Goal: Entertainment & Leisure: Consume media (video, audio)

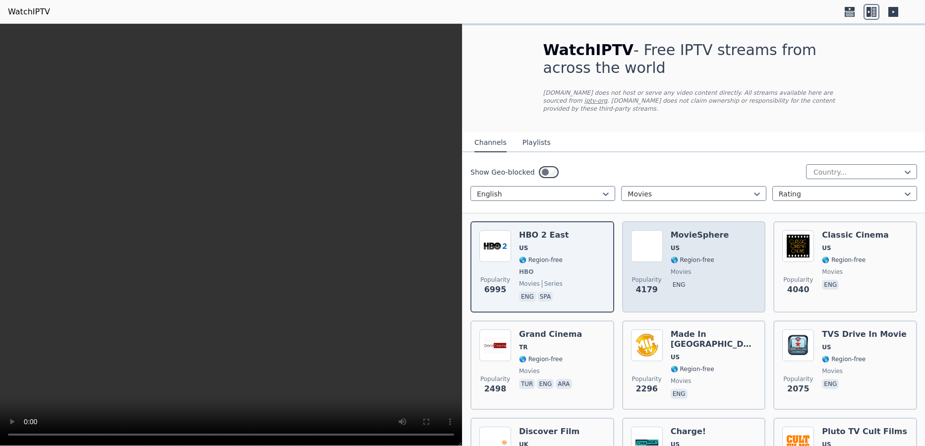
click at [702, 268] on span "movies" at bounding box center [700, 272] width 58 height 8
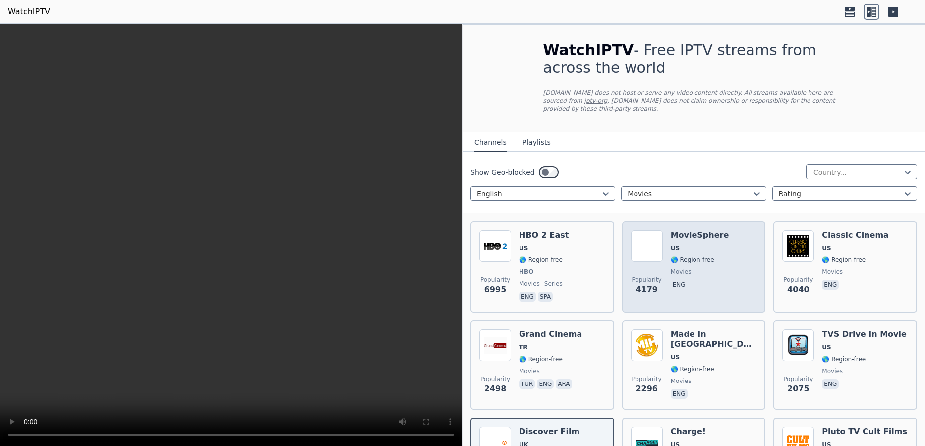
click at [740, 275] on div "Popularity 4179 MovieSphere US 🌎 Region-free movies eng" at bounding box center [694, 266] width 126 height 73
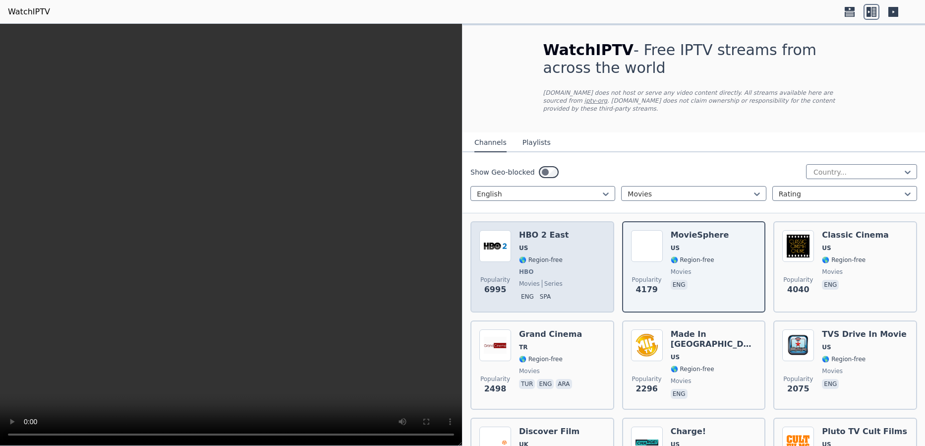
click at [534, 256] on span "🌎 Region-free" at bounding box center [541, 260] width 44 height 8
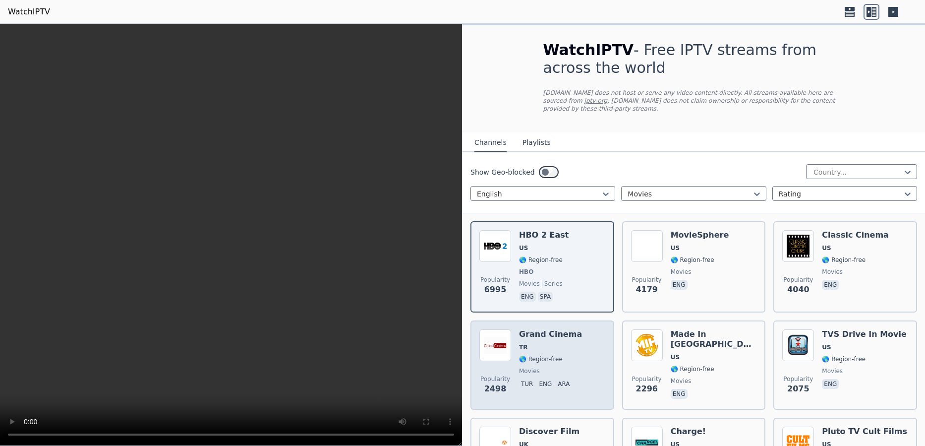
click at [540, 355] on span "🌎 Region-free" at bounding box center [541, 359] width 44 height 8
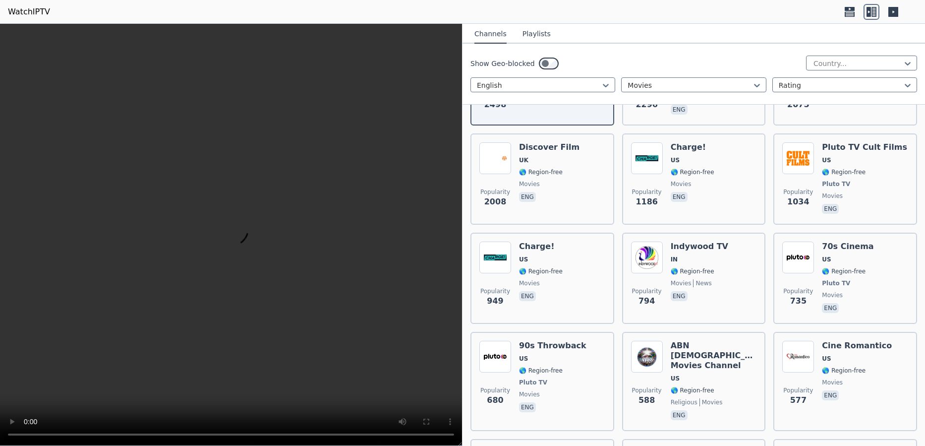
scroll to position [385, 0]
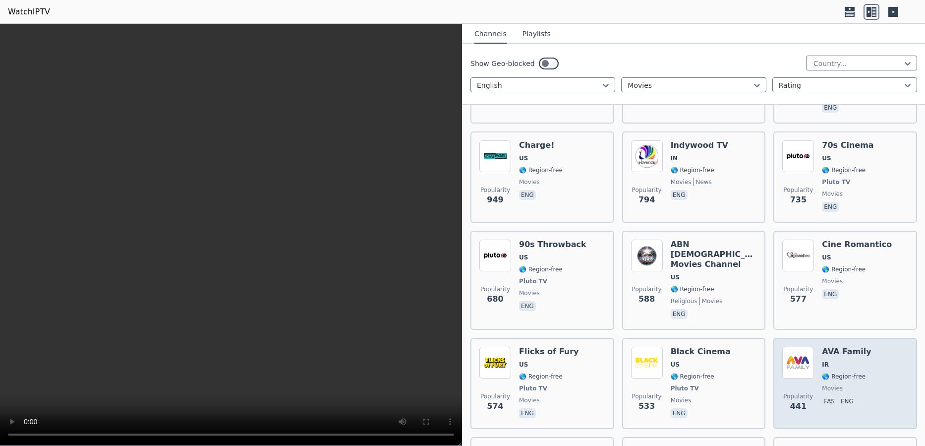
click at [849, 372] on span "🌎 Region-free" at bounding box center [844, 376] width 44 height 8
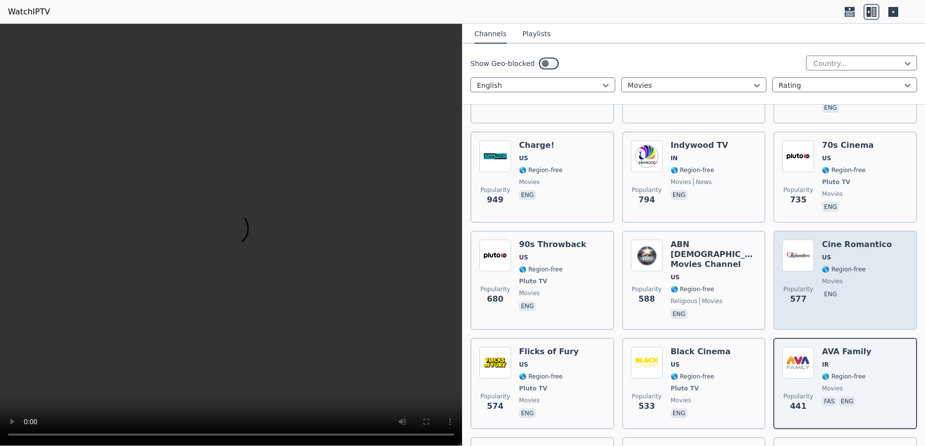
scroll to position [0, 0]
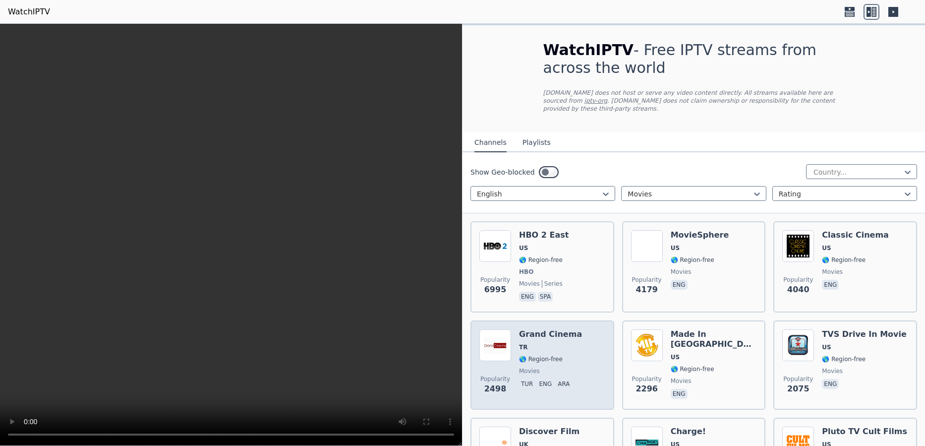
click at [537, 355] on span "🌎 Region-free" at bounding box center [541, 359] width 44 height 8
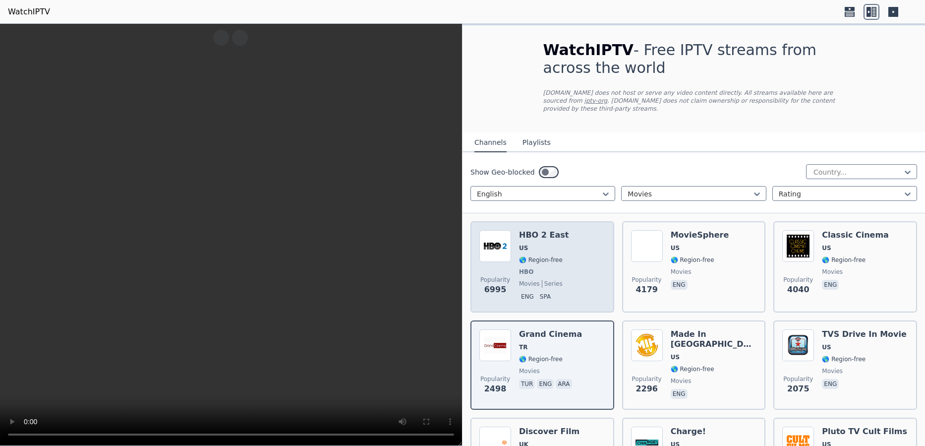
click at [542, 246] on div "HBO 2 East US 🌎 Region-free HBO movies series eng spa" at bounding box center [544, 266] width 50 height 73
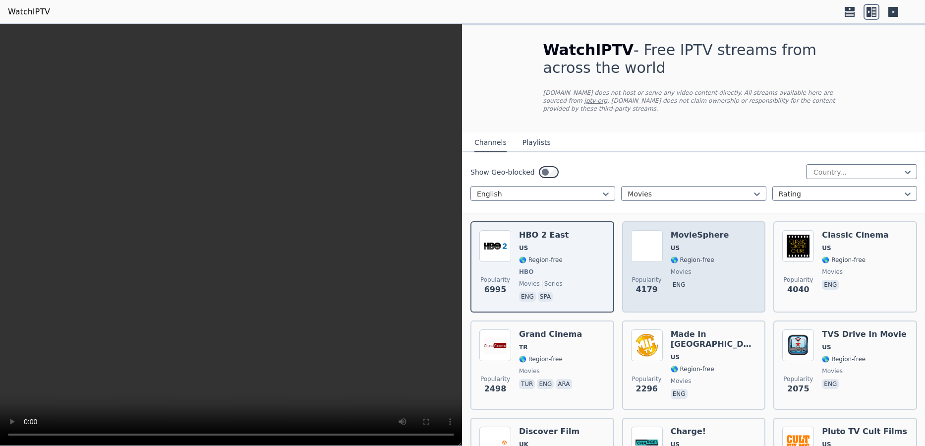
click at [692, 256] on div "MovieSphere US 🌎 Region-free movies eng" at bounding box center [700, 266] width 58 height 73
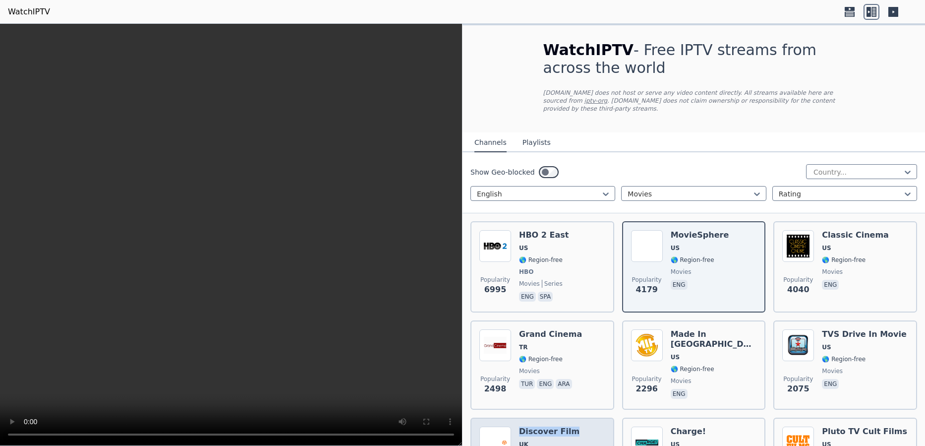
scroll to position [31, 0]
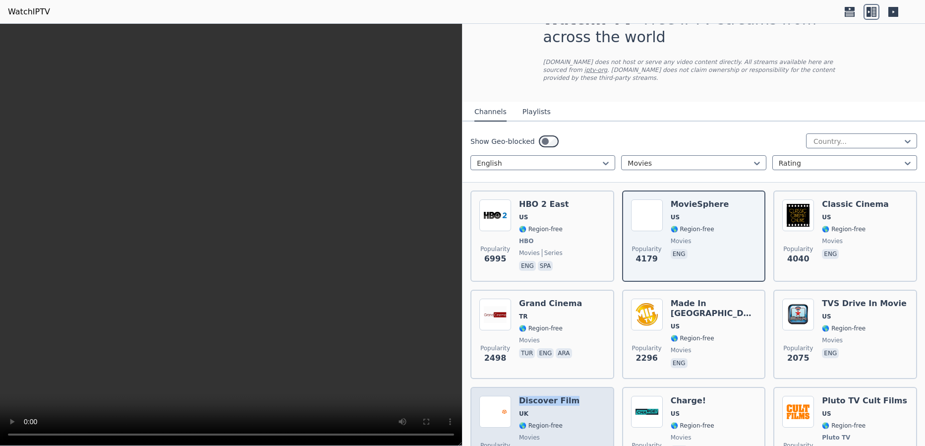
drag, startPoint x: 545, startPoint y: 429, endPoint x: 564, endPoint y: 381, distance: 52.1
click at [564, 387] on div "Popularity 2008 Discover Film UK 🌎 Region-free movies eng" at bounding box center [542, 432] width 144 height 91
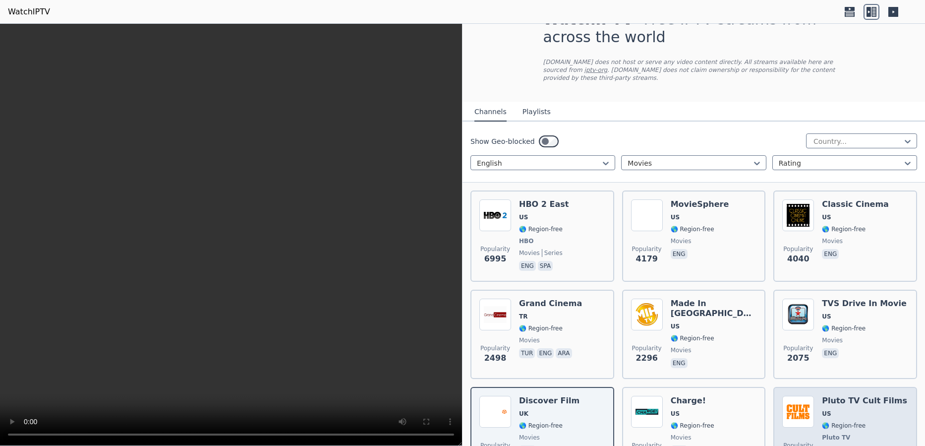
click at [846, 409] on span "US" at bounding box center [864, 413] width 85 height 8
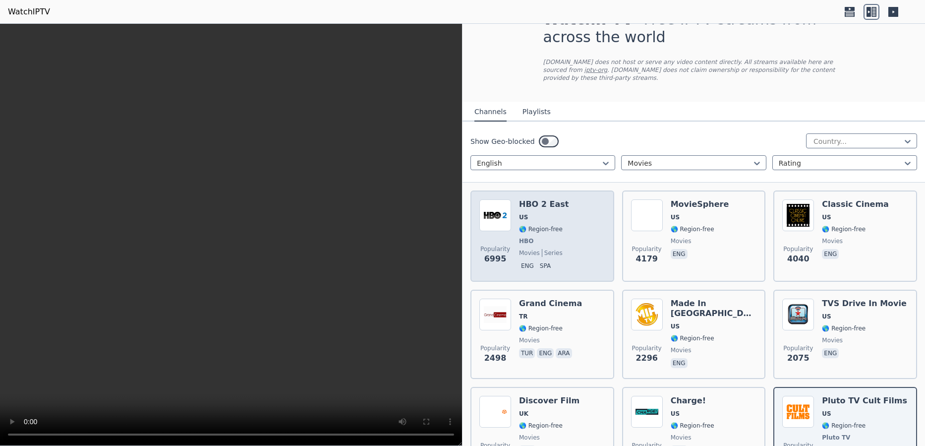
click at [547, 237] on span "HBO" at bounding box center [544, 241] width 50 height 8
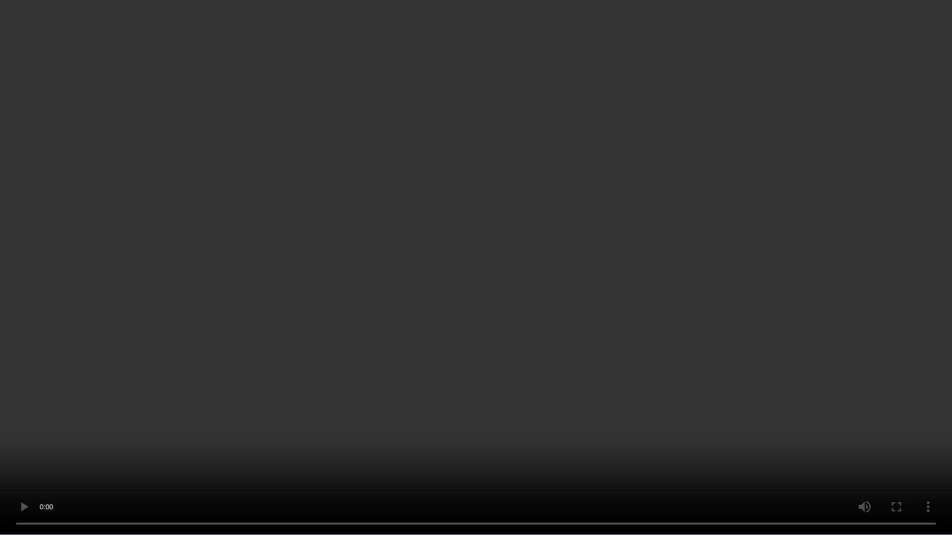
click at [897, 445] on video at bounding box center [476, 267] width 952 height 535
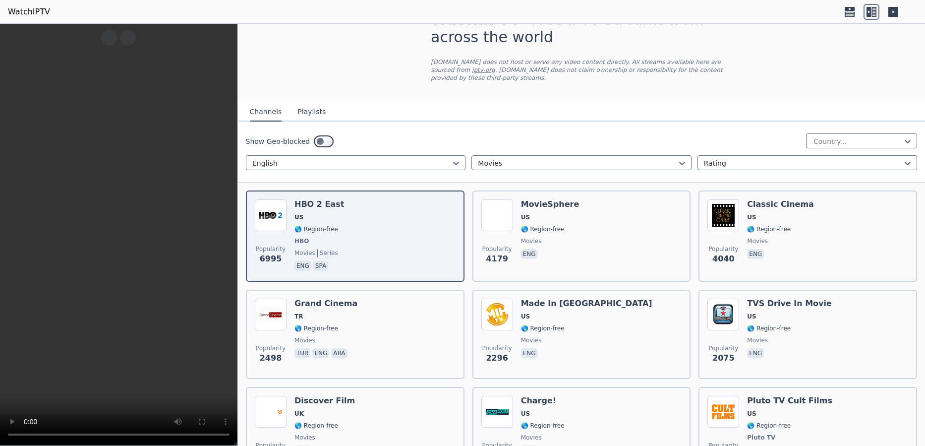
click at [103, 217] on video at bounding box center [118, 235] width 237 height 422
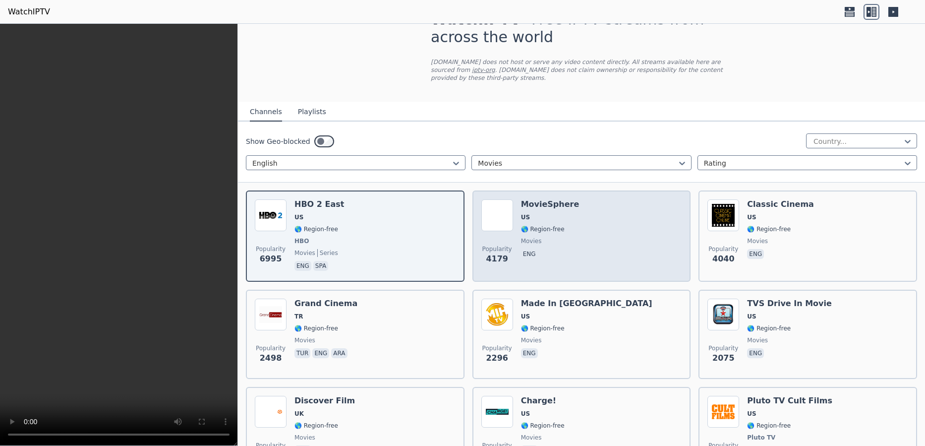
click at [598, 219] on div "Popularity 4179 MovieSphere US 🌎 Region-free movies eng" at bounding box center [581, 235] width 201 height 73
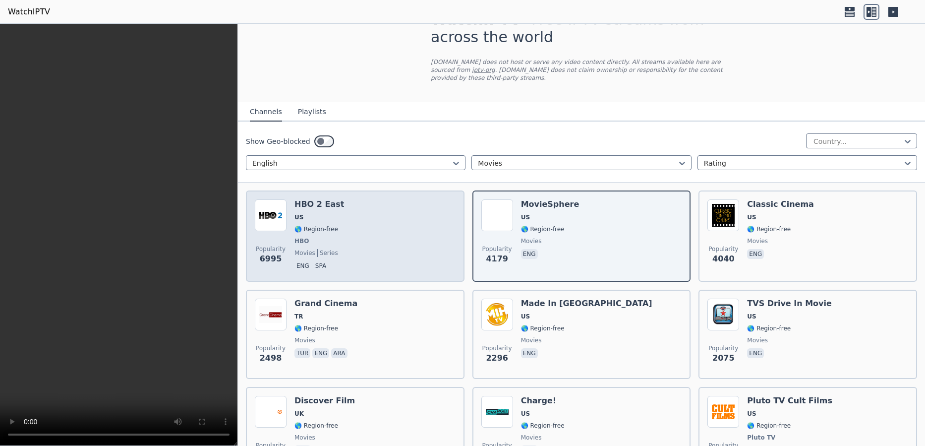
click at [360, 221] on div "Popularity 6995 HBO 2 East US 🌎 Region-free HBO movies series eng spa" at bounding box center [355, 235] width 201 height 73
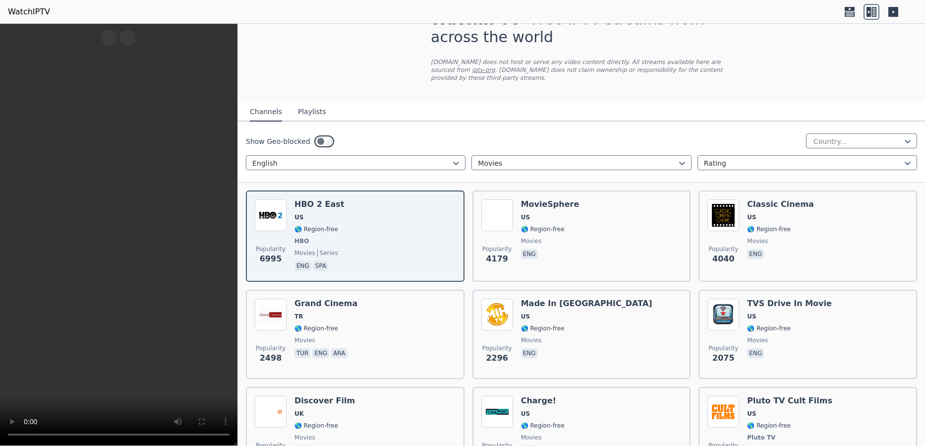
click at [122, 239] on video at bounding box center [118, 235] width 237 height 422
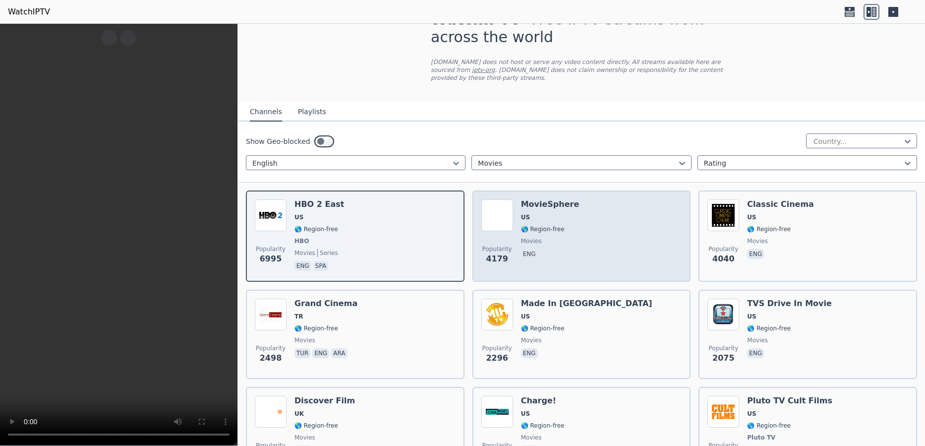
click at [552, 237] on span "movies" at bounding box center [550, 241] width 58 height 8
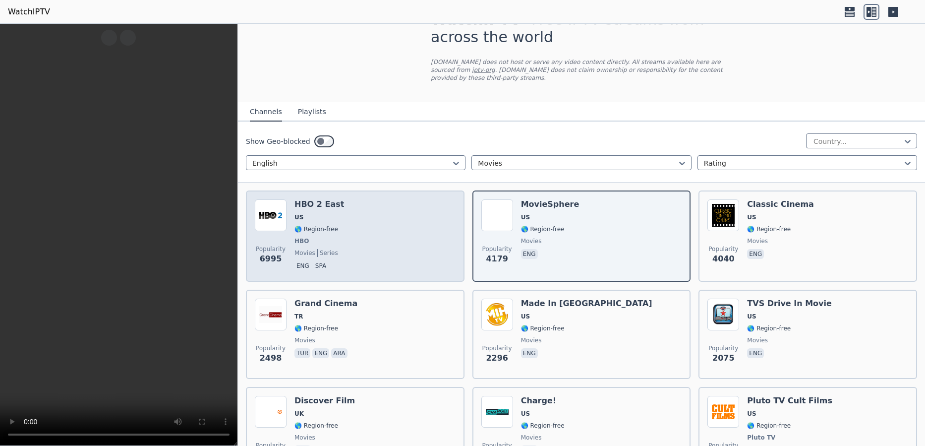
click at [351, 229] on div "Popularity 6995 HBO 2 East US 🌎 Region-free HBO movies series eng spa" at bounding box center [355, 235] width 201 height 73
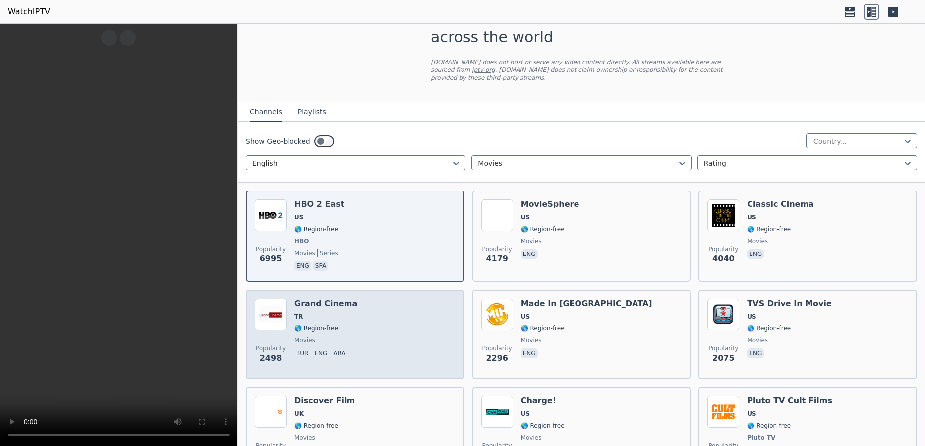
click at [355, 298] on div "Popularity 2498 Grand Cinema TR 🌎 Region-free movies tur eng ara" at bounding box center [355, 333] width 201 height 71
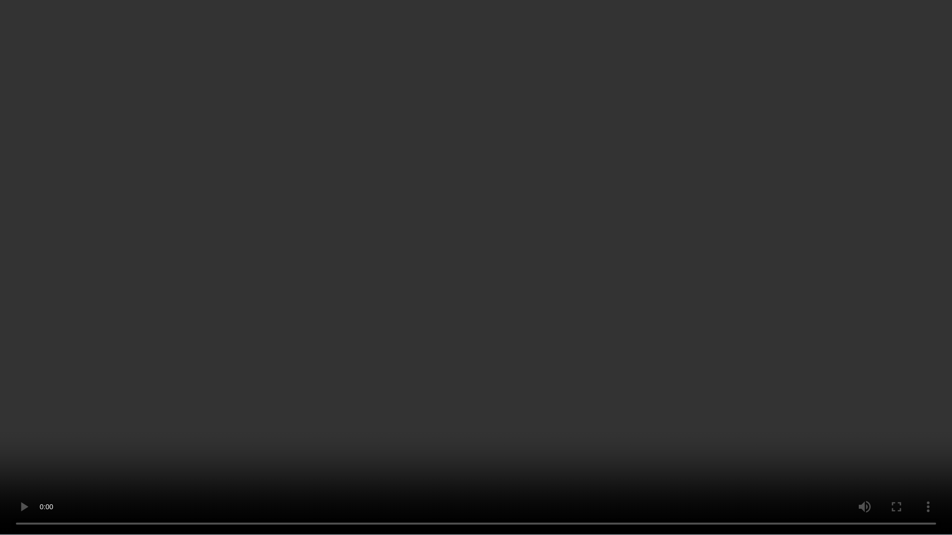
click at [878, 399] on video at bounding box center [476, 267] width 952 height 535
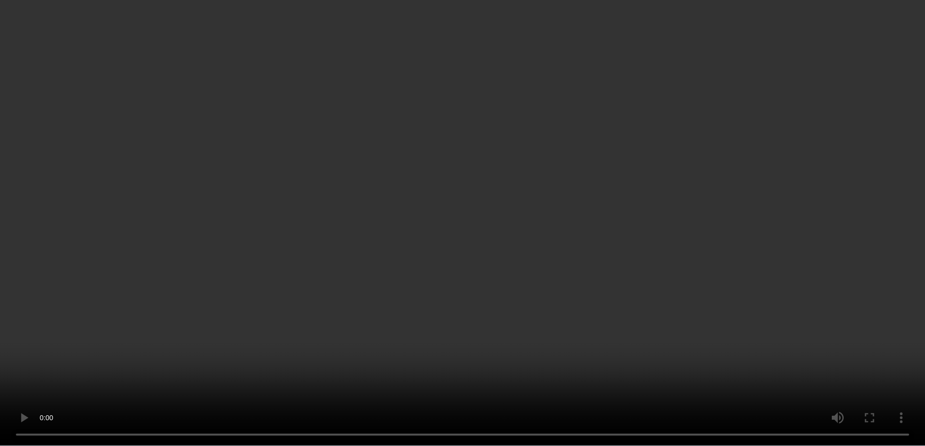
scroll to position [489, 0]
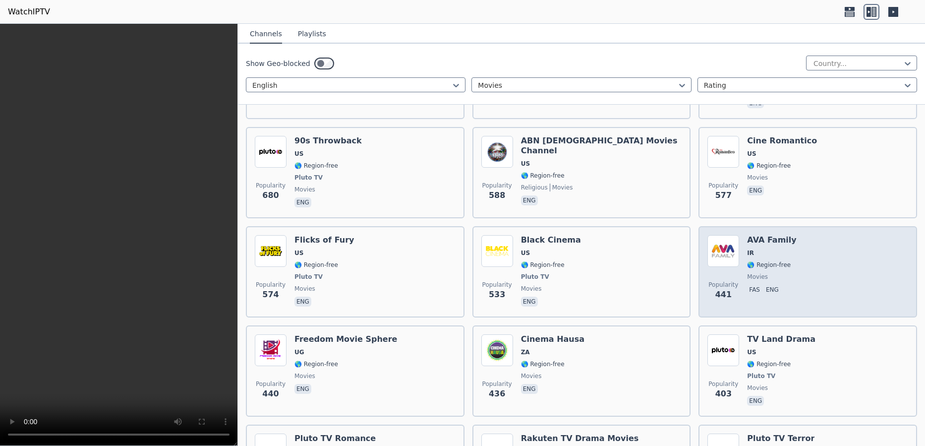
click at [808, 268] on div "Popularity 441 AVA Family IR 🌎 Region-free movies fas eng" at bounding box center [807, 271] width 201 height 73
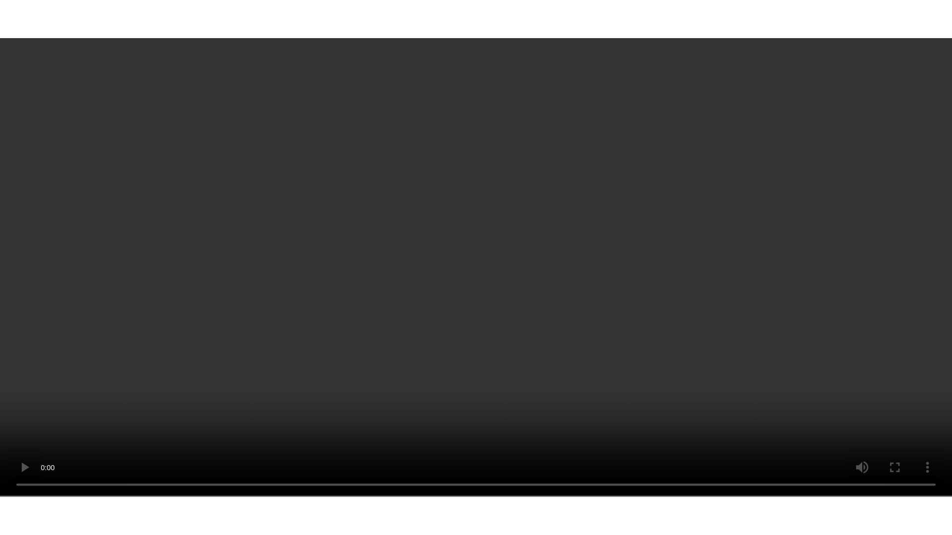
scroll to position [0, 0]
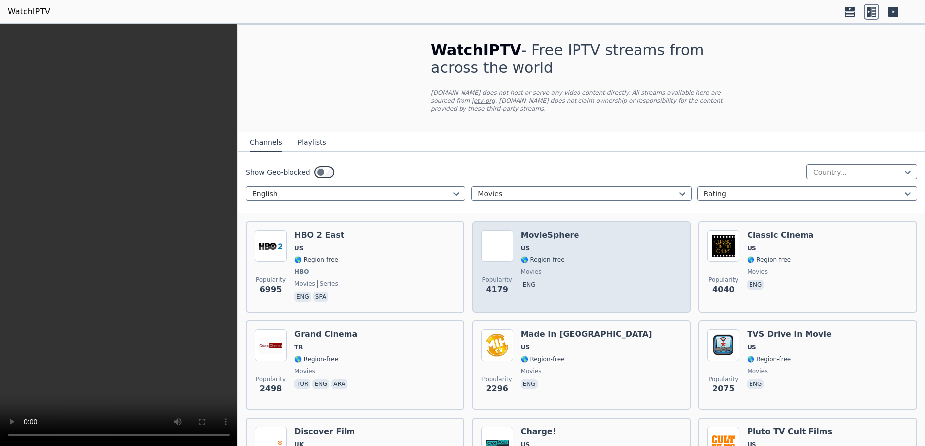
click at [551, 256] on span "🌎 Region-free" at bounding box center [543, 260] width 44 height 8
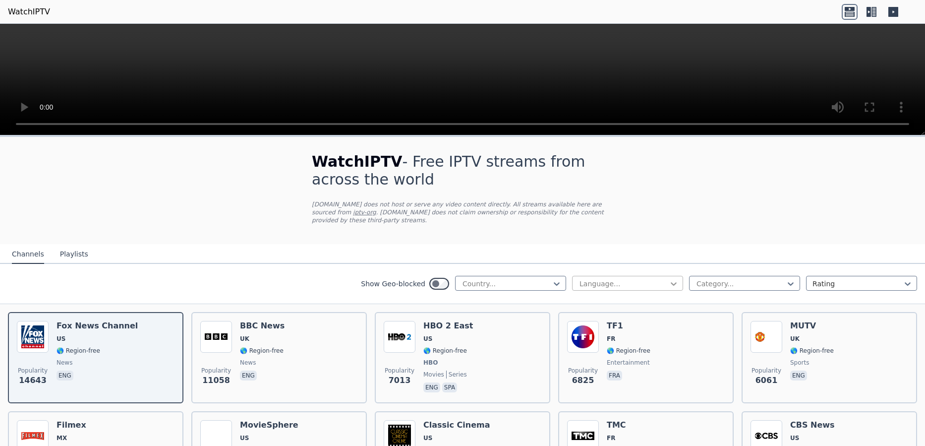
click at [671, 282] on icon at bounding box center [674, 283] width 6 height 3
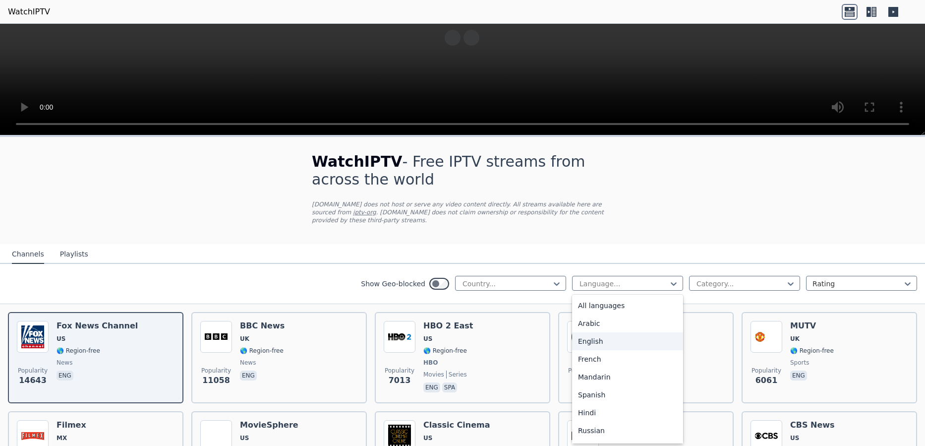
click at [610, 332] on div "English" at bounding box center [627, 341] width 111 height 18
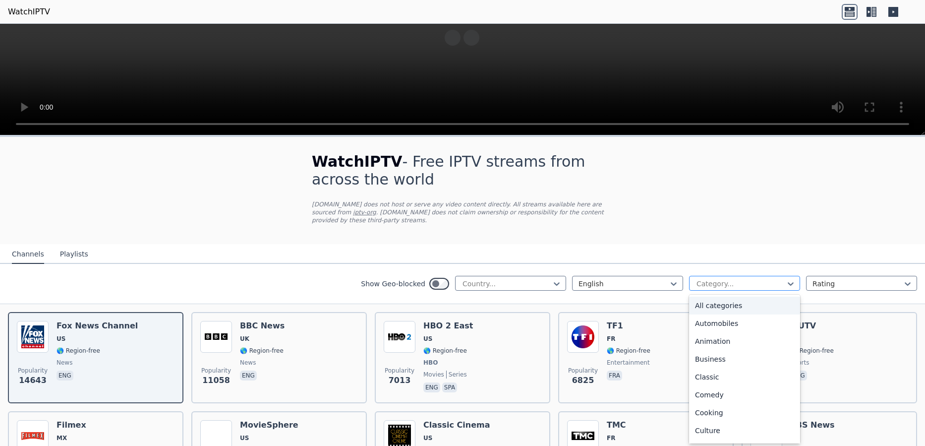
click at [730, 279] on div at bounding box center [741, 284] width 90 height 10
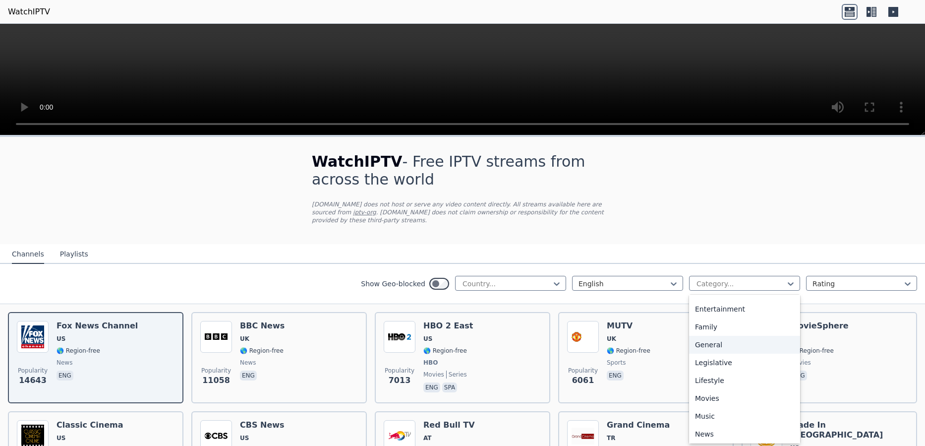
scroll to position [165, 0]
click at [706, 402] on div "Movies" at bounding box center [744, 409] width 111 height 18
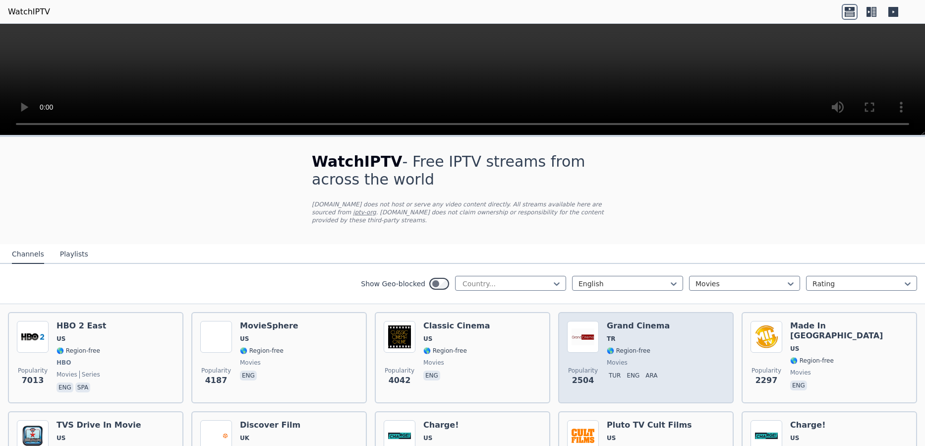
click at [629, 321] on h6 "Grand Cinema" at bounding box center [638, 326] width 63 height 10
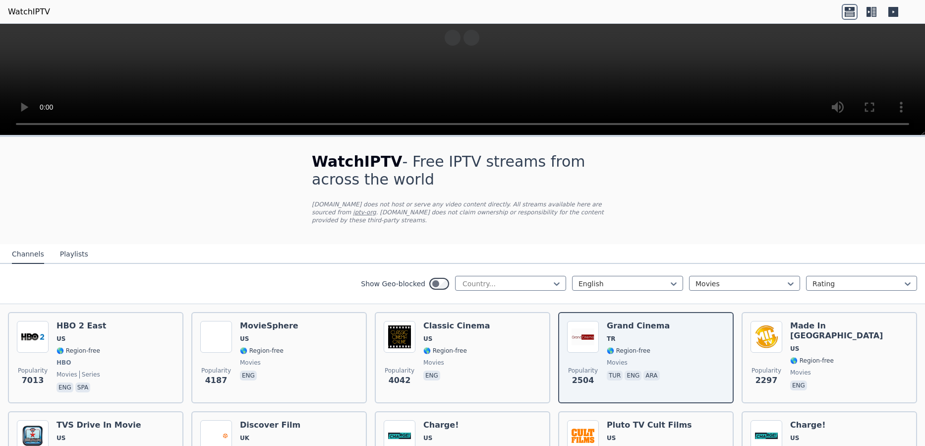
click at [872, 11] on icon at bounding box center [874, 12] width 5 height 10
